Goal: Navigation & Orientation: Find specific page/section

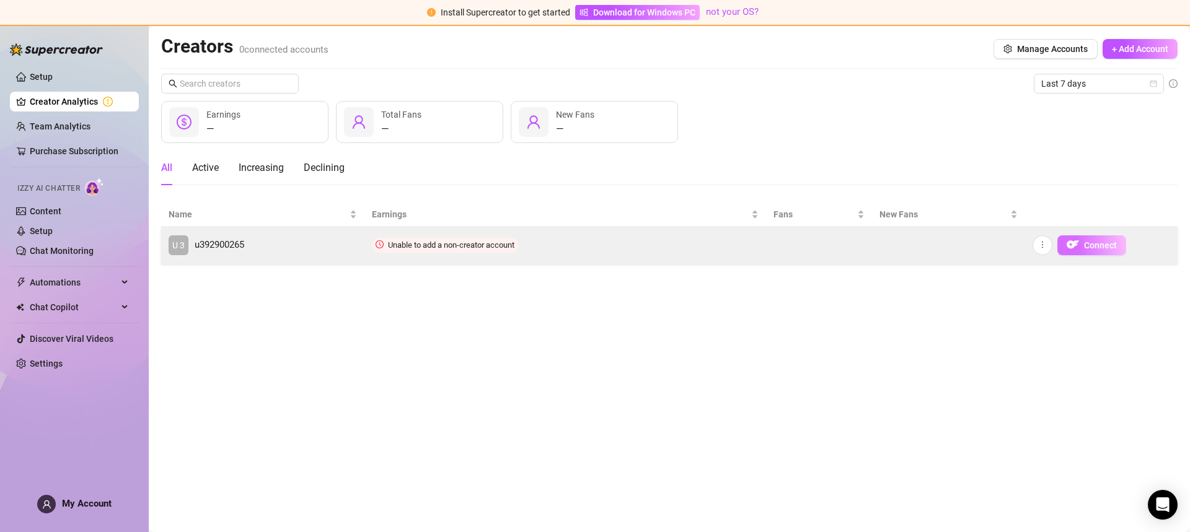
click at [1111, 252] on button "Connect" at bounding box center [1091, 245] width 69 height 20
click at [1096, 248] on span "Connect" at bounding box center [1100, 245] width 33 height 10
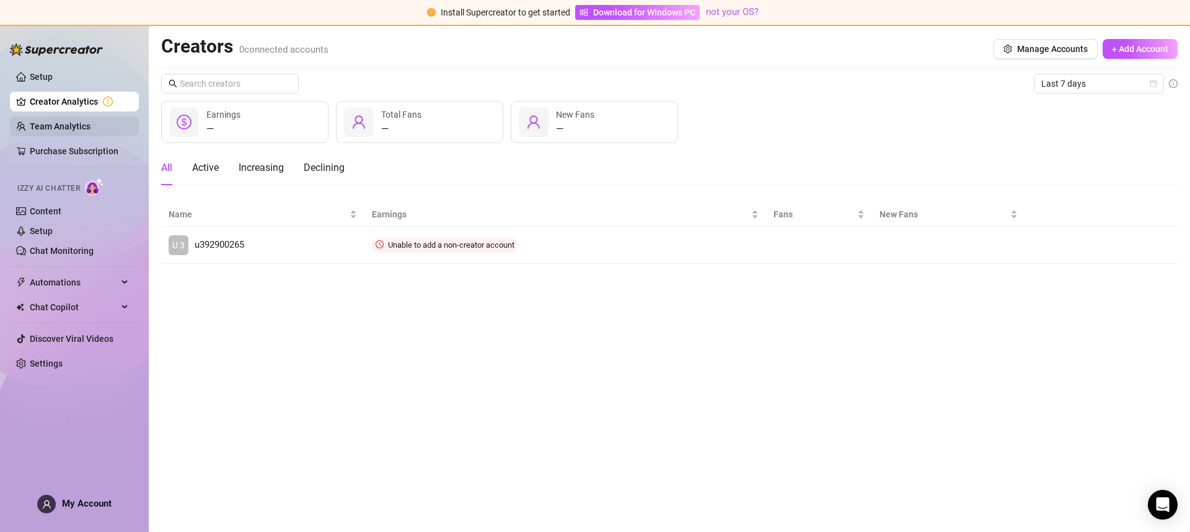
click at [74, 131] on link "Team Analytics" at bounding box center [60, 126] width 61 height 10
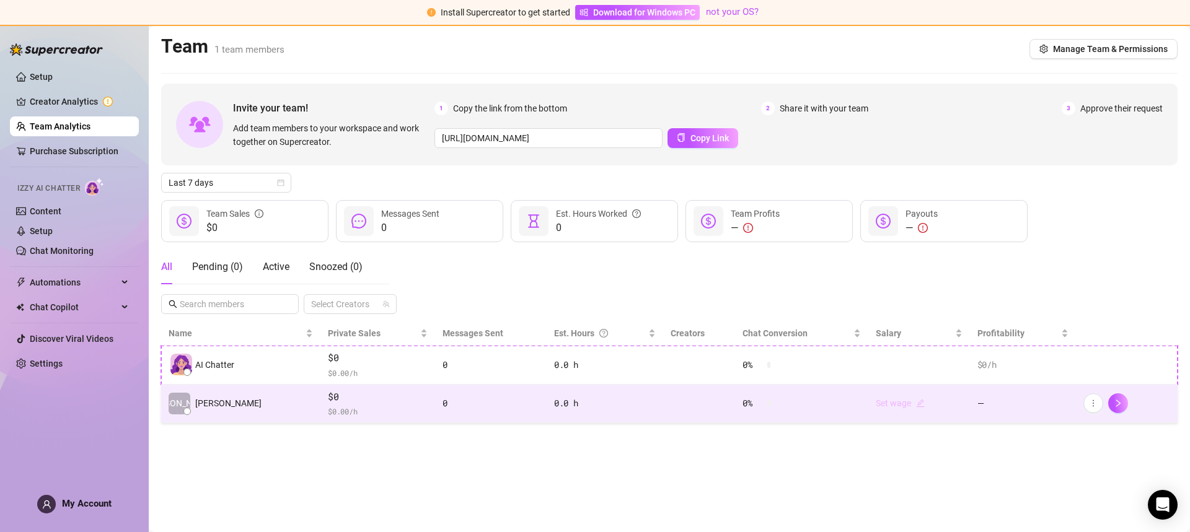
click at [902, 404] on link "Set wage" at bounding box center [900, 403] width 49 height 10
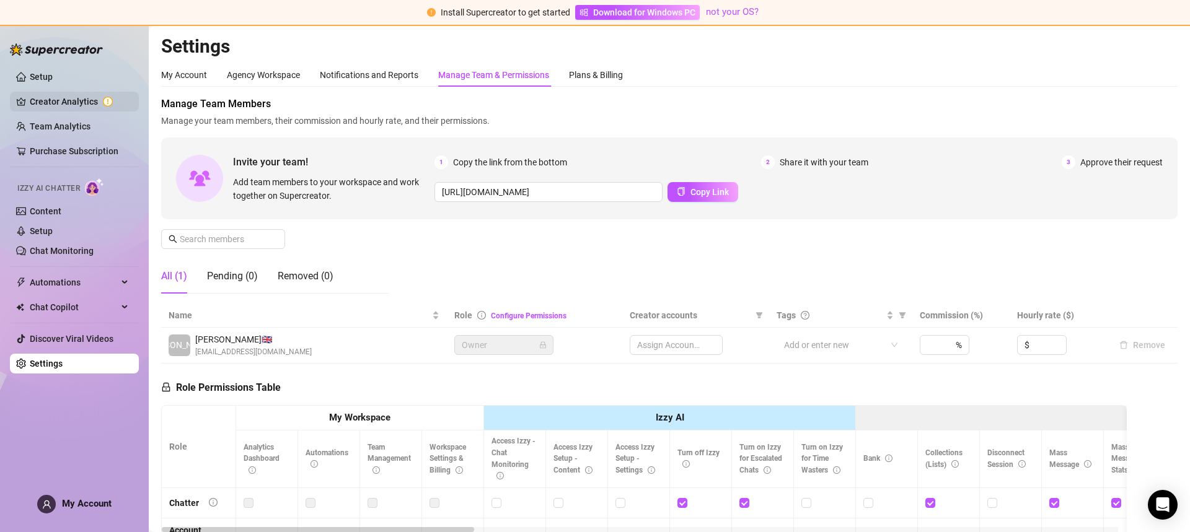
click at [67, 104] on link "Creator Analytics" at bounding box center [79, 102] width 99 height 20
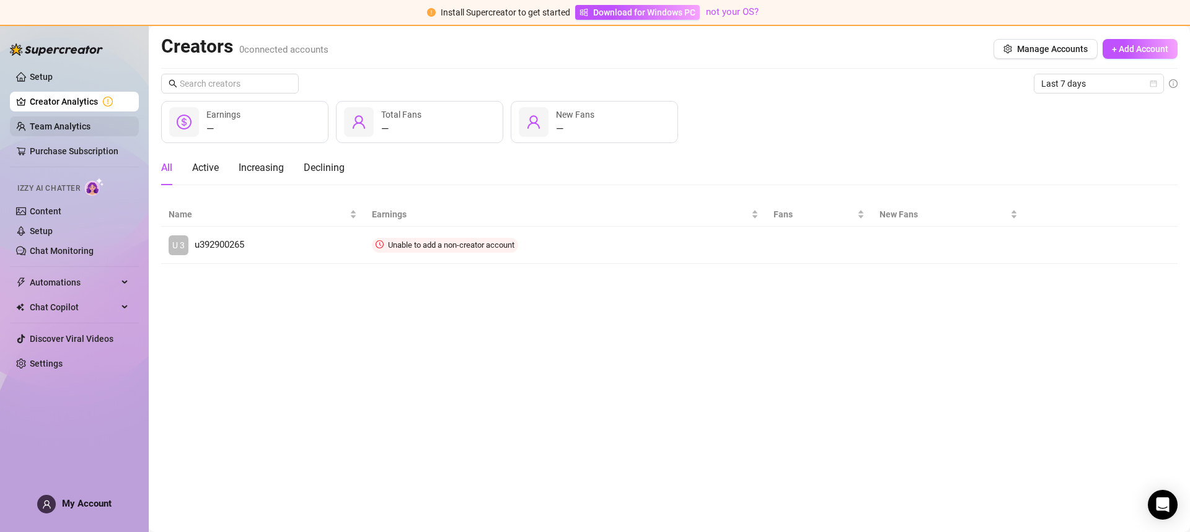
click at [73, 129] on link "Team Analytics" at bounding box center [60, 126] width 61 height 10
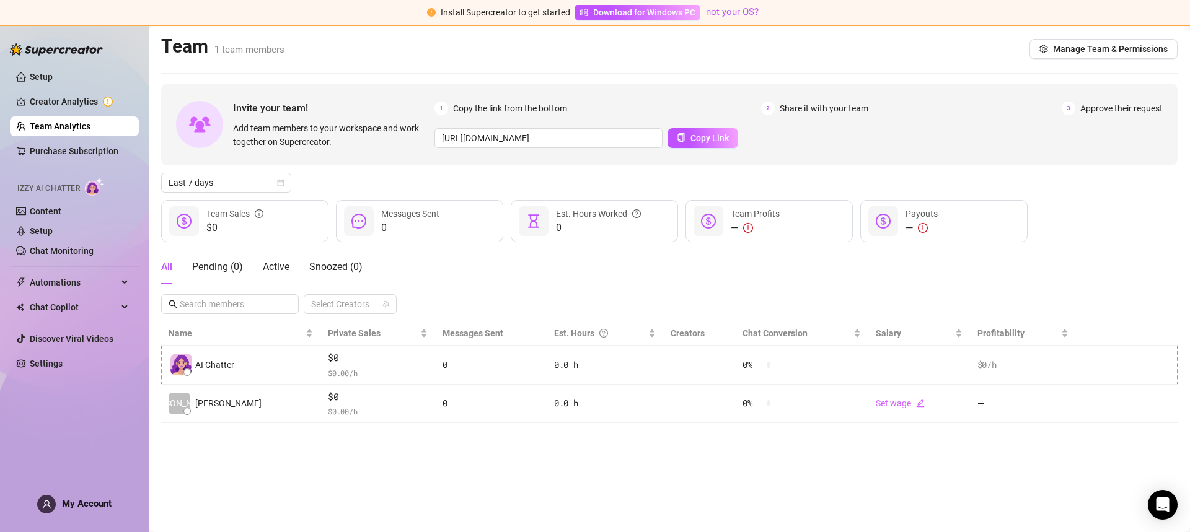
click at [52, 191] on span "Izzy AI Chatter" at bounding box center [48, 189] width 63 height 12
